Goal: Transaction & Acquisition: Purchase product/service

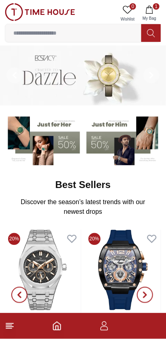
click at [32, 35] on input at bounding box center [73, 33] width 136 height 16
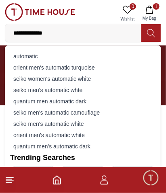
type input "**********"
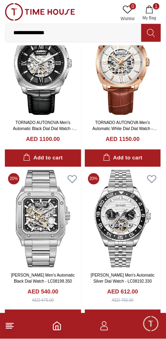
scroll to position [1444, 0]
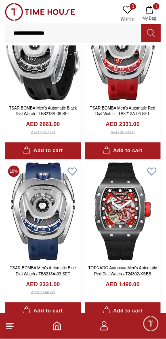
scroll to position [69, 0]
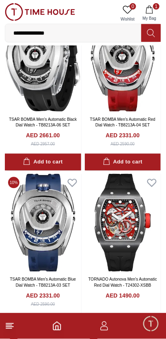
click at [65, 29] on input "**********" at bounding box center [73, 33] width 136 height 16
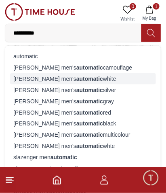
type input "*********"
click at [15, 81] on div "seiko men's automatic white" at bounding box center [82, 78] width 145 height 11
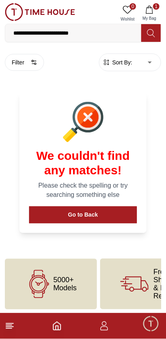
click at [145, 10] on icon "button" at bounding box center [149, 10] width 8 height 8
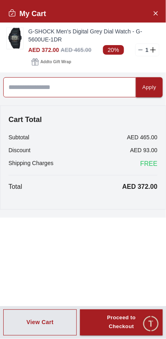
click at [21, 90] on input at bounding box center [69, 87] width 133 height 20
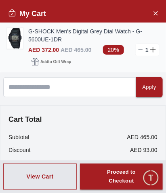
click at [10, 38] on img at bounding box center [15, 38] width 16 height 21
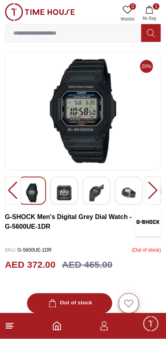
click at [153, 192] on div at bounding box center [153, 191] width 16 height 28
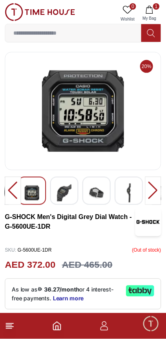
click at [152, 193] on div at bounding box center [153, 191] width 16 height 28
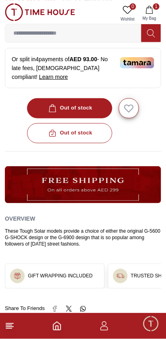
scroll to position [263, 0]
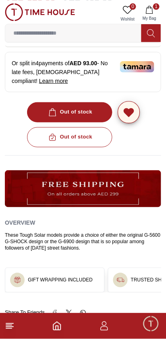
click at [126, 112] on icon "button" at bounding box center [128, 113] width 9 height 8
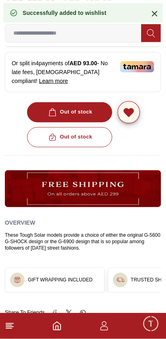
click at [47, 138] on div "Out of stock" at bounding box center [83, 137] width 156 height 20
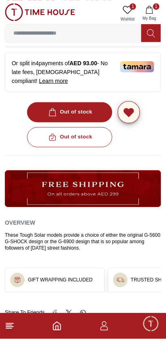
click at [38, 114] on div "Out of stock" at bounding box center [83, 112] width 156 height 20
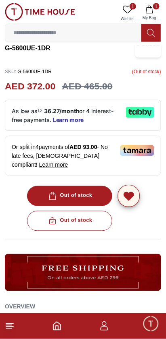
scroll to position [0, 0]
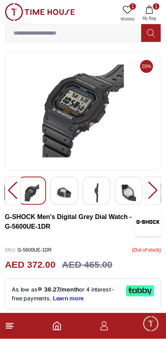
click at [149, 15] on span "My Bag" at bounding box center [149, 18] width 20 height 6
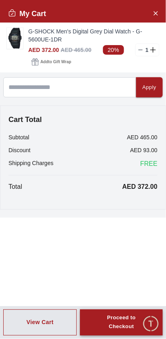
click at [111, 329] on div "Proceed to Checkout" at bounding box center [121, 323] width 54 height 19
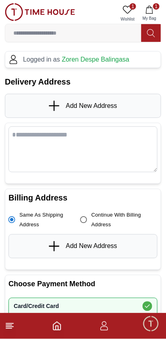
scroll to position [12, 0]
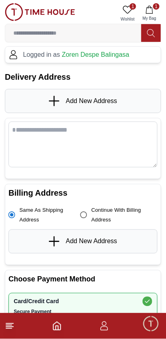
click at [81, 54] on span "Zoren Despe Balingasa" at bounding box center [95, 54] width 67 height 7
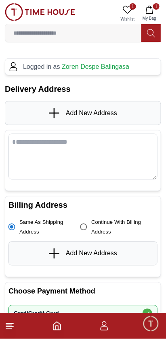
click at [83, 67] on span "Zoren Despe Balingasa" at bounding box center [95, 66] width 67 height 7
click at [66, 66] on span "Zoren Despe Balingasa" at bounding box center [95, 66] width 67 height 7
click at [79, 68] on span "Zoren Despe Balingasa" at bounding box center [95, 66] width 67 height 7
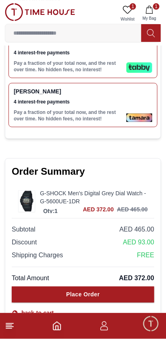
scroll to position [438, 0]
